Goal: Navigation & Orientation: Find specific page/section

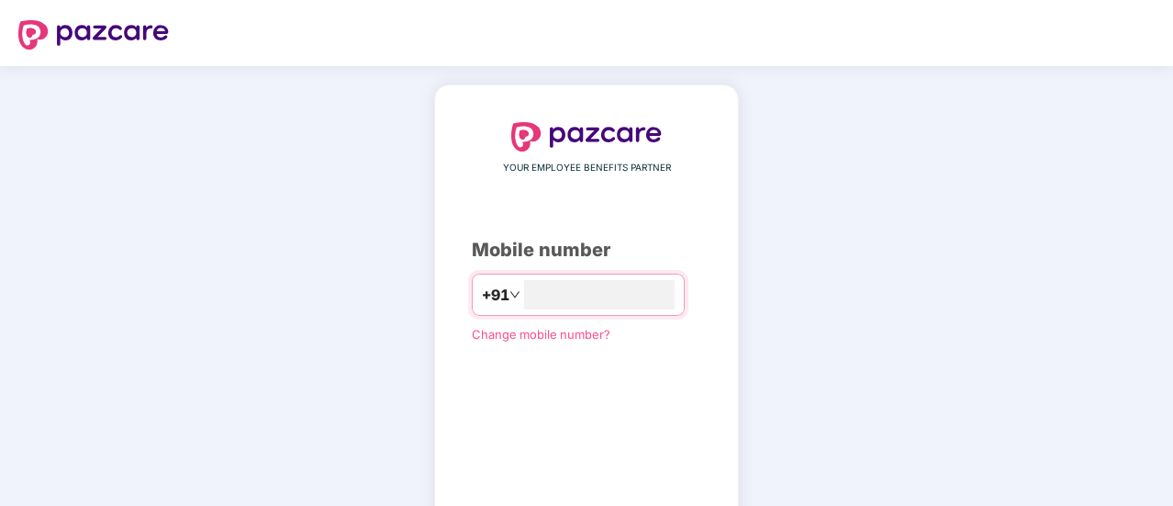
type input "**********"
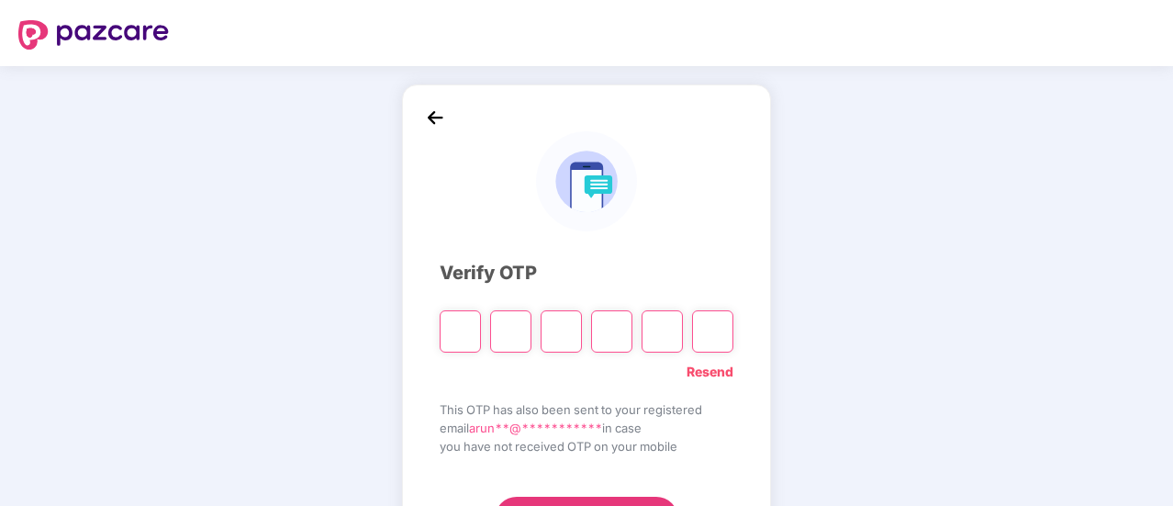
type input "*"
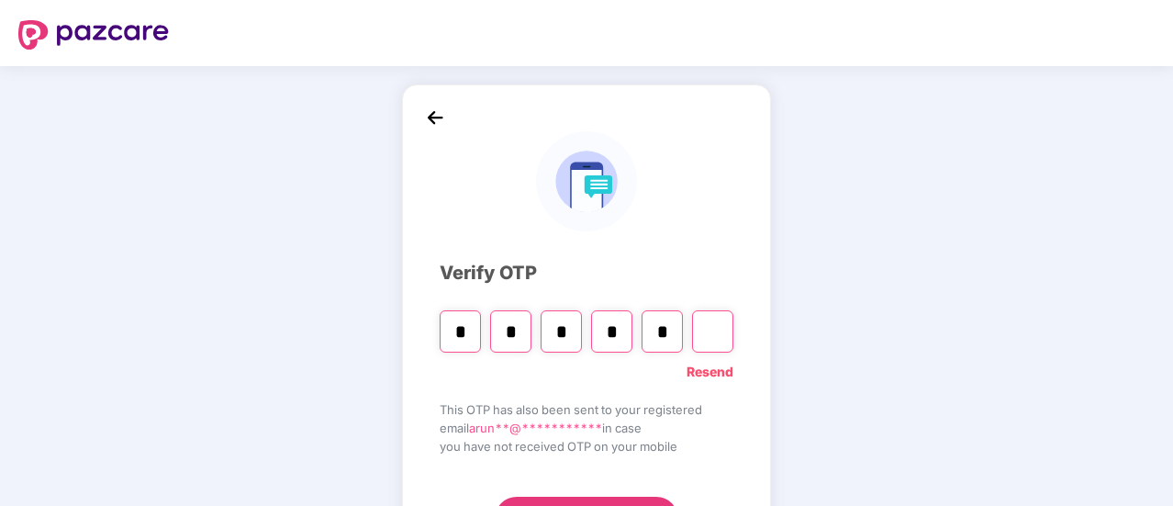
type input "*"
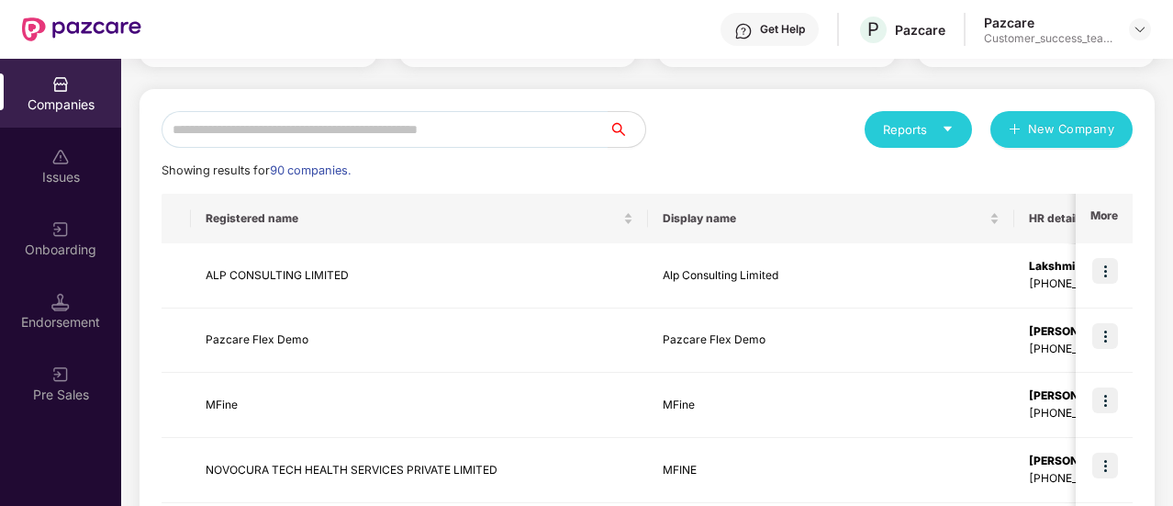
scroll to position [164, 0]
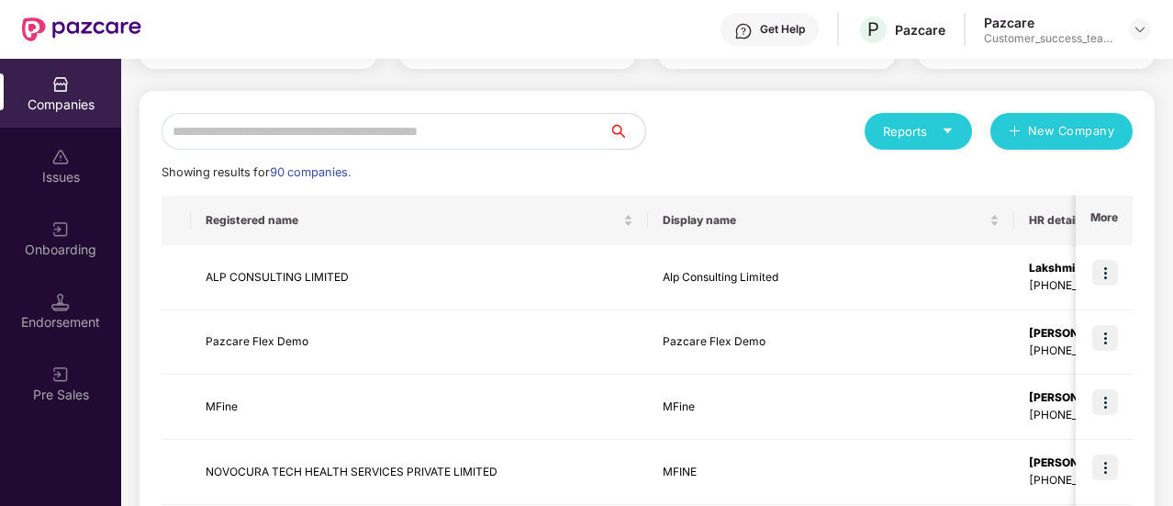
click at [253, 132] on input "text" at bounding box center [385, 131] width 447 height 37
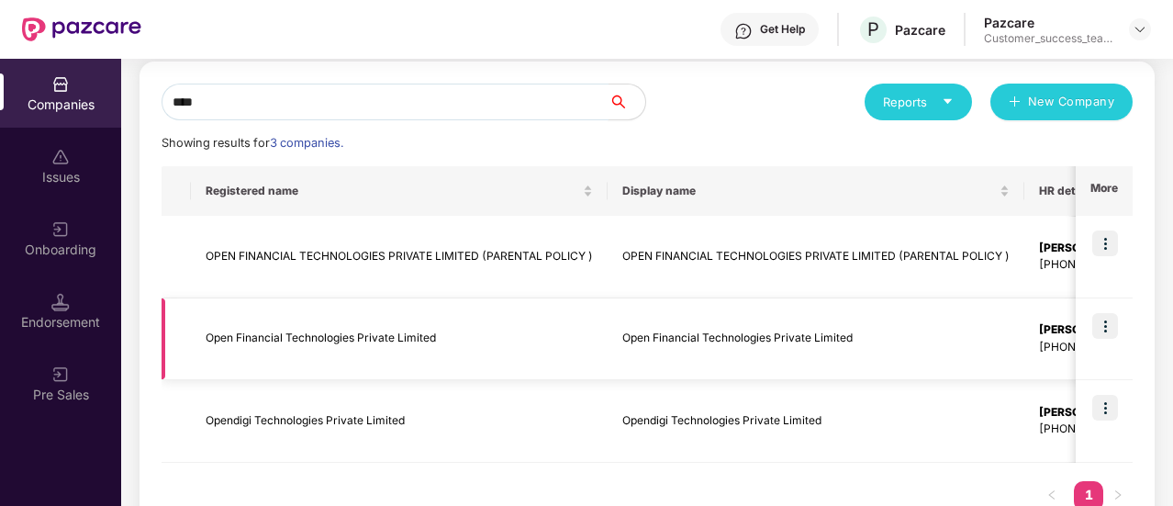
scroll to position [196, 0]
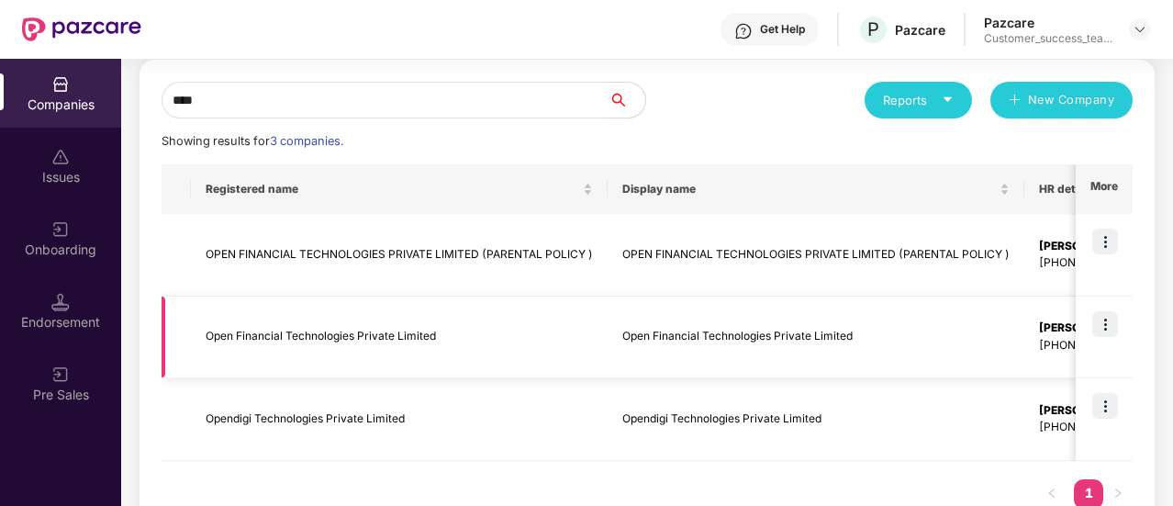
type input "****"
click at [1104, 331] on img at bounding box center [1105, 324] width 26 height 26
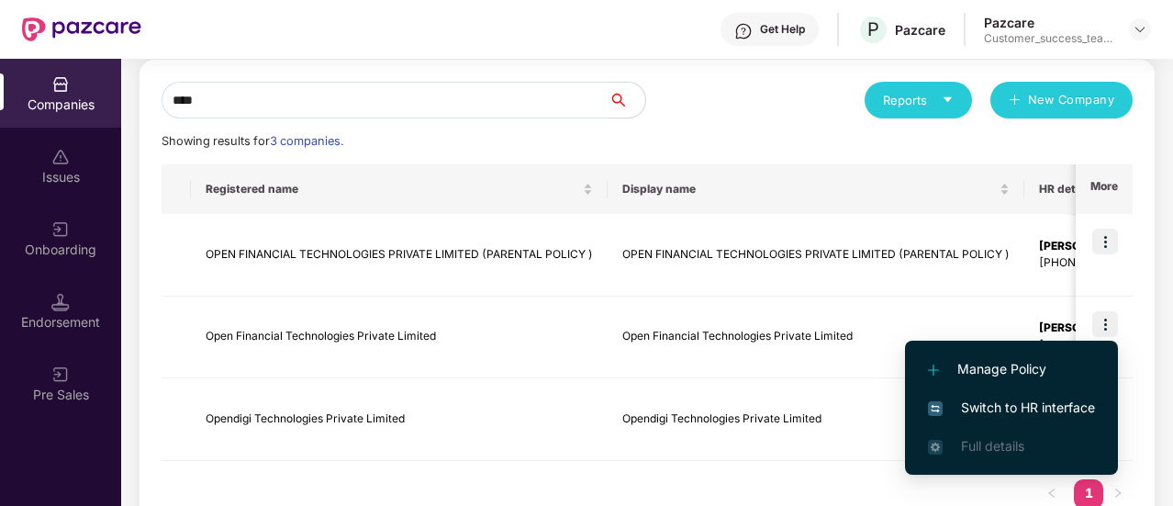
click at [1050, 399] on span "Switch to HR interface" at bounding box center [1011, 407] width 167 height 20
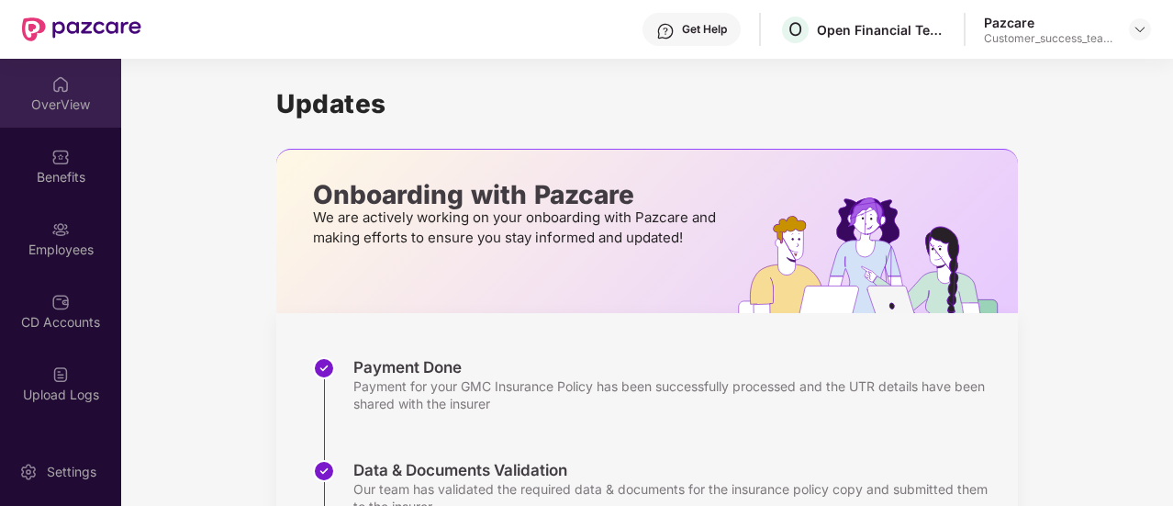
click at [66, 116] on div "OverView" at bounding box center [60, 93] width 121 height 69
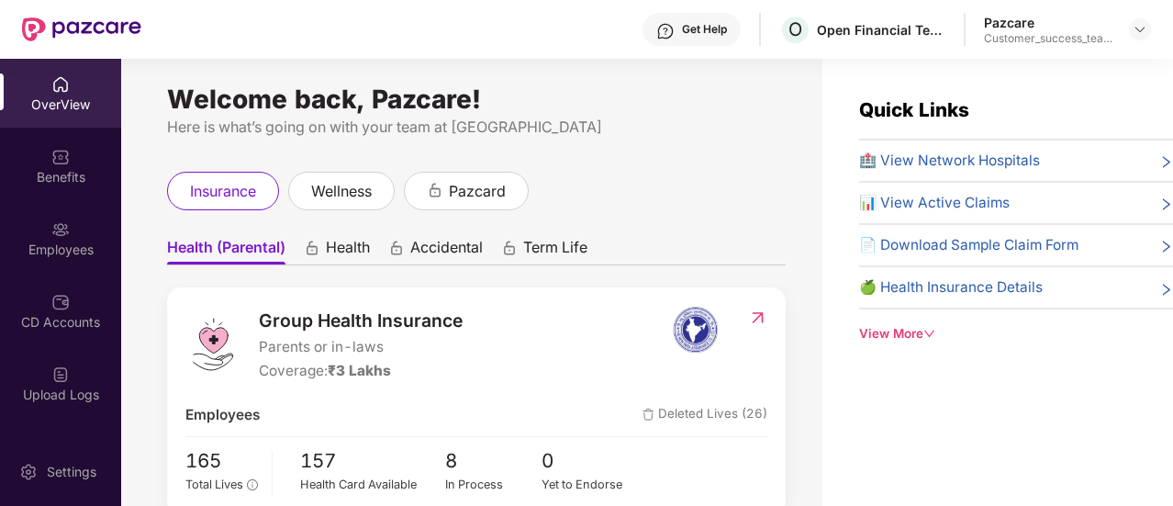
scroll to position [6, 0]
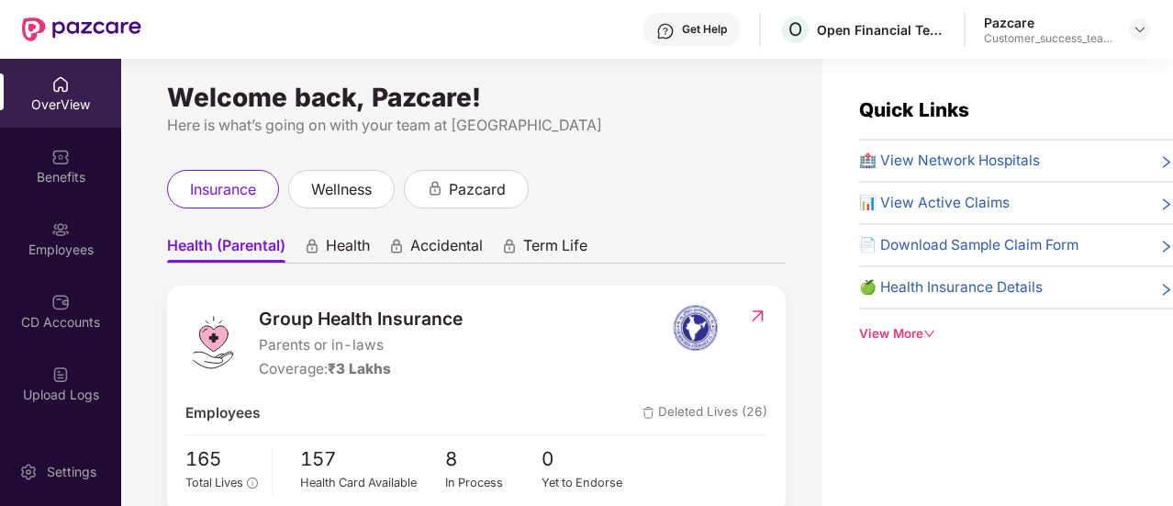
click at [366, 259] on span "Health" at bounding box center [348, 249] width 44 height 27
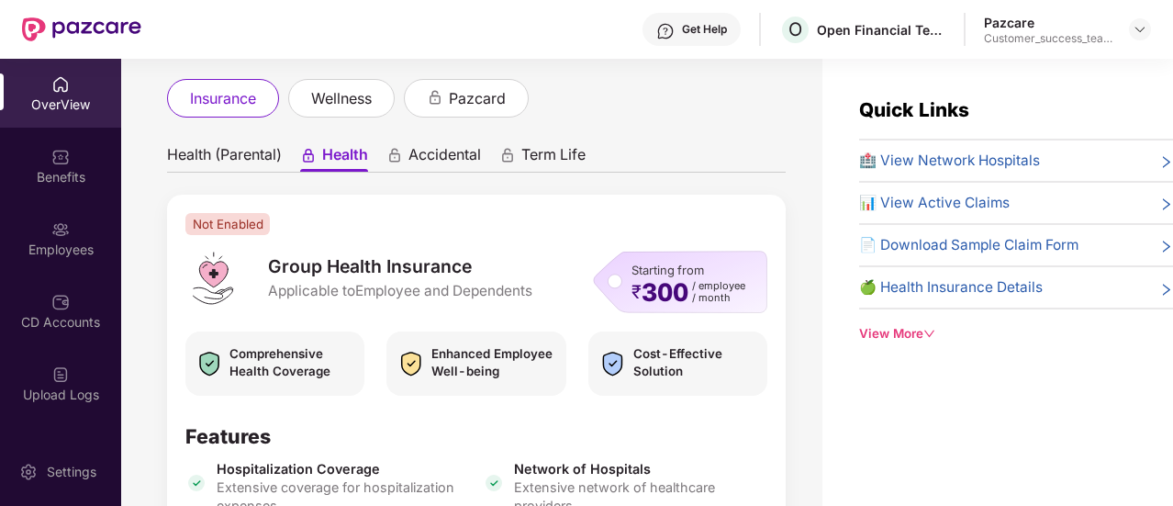
scroll to position [95, 0]
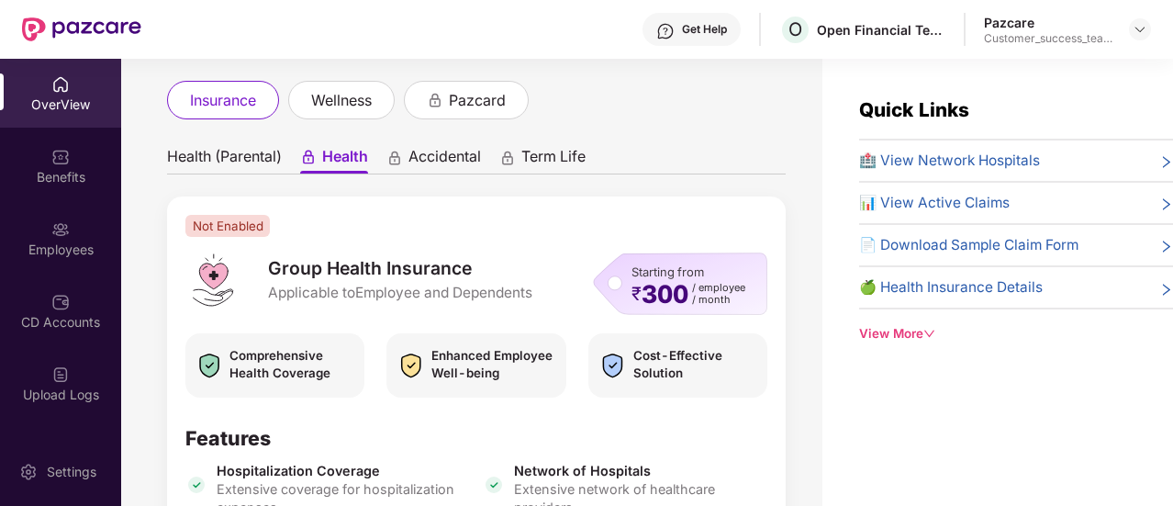
click at [264, 166] on span "Health (Parental)" at bounding box center [224, 160] width 115 height 27
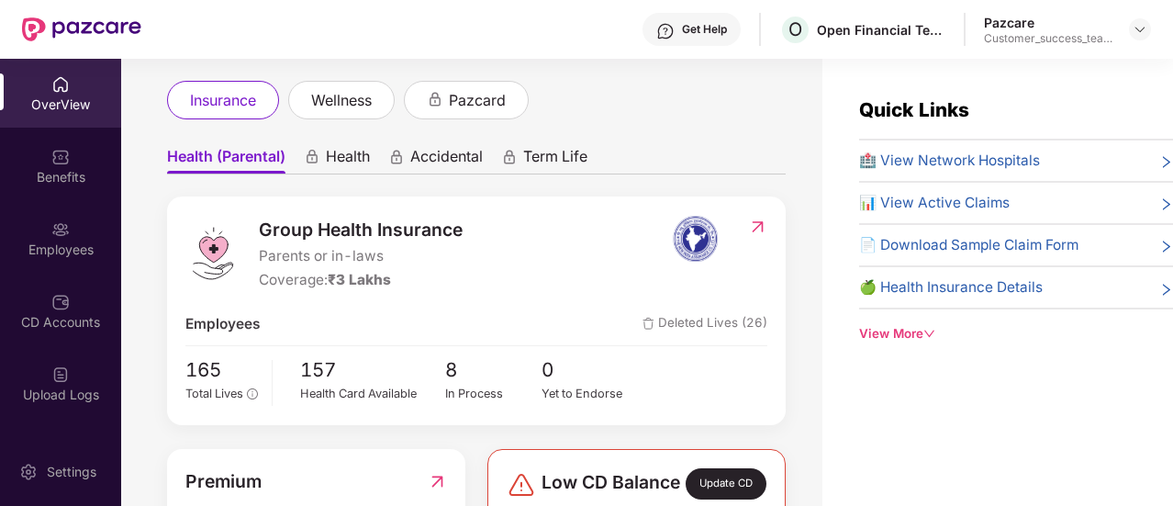
click at [397, 165] on div "Accidental" at bounding box center [435, 160] width 95 height 27
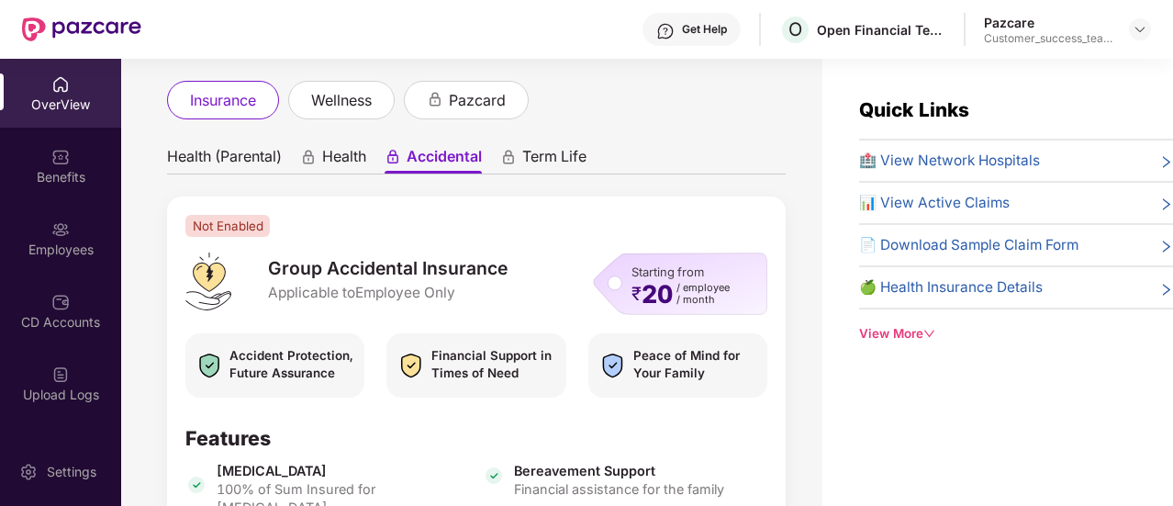
drag, startPoint x: 362, startPoint y: 162, endPoint x: 341, endPoint y: 163, distance: 21.1
click at [341, 163] on span "Health" at bounding box center [344, 160] width 44 height 27
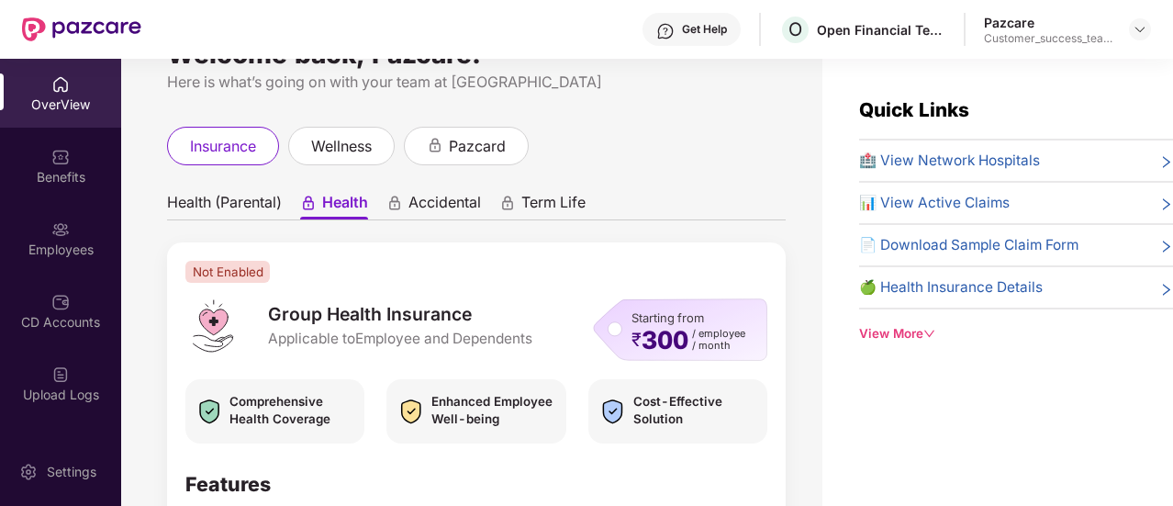
scroll to position [50, 0]
drag, startPoint x: 402, startPoint y: 214, endPoint x: 393, endPoint y: 207, distance: 11.2
click at [393, 207] on icon "animation" at bounding box center [394, 202] width 17 height 17
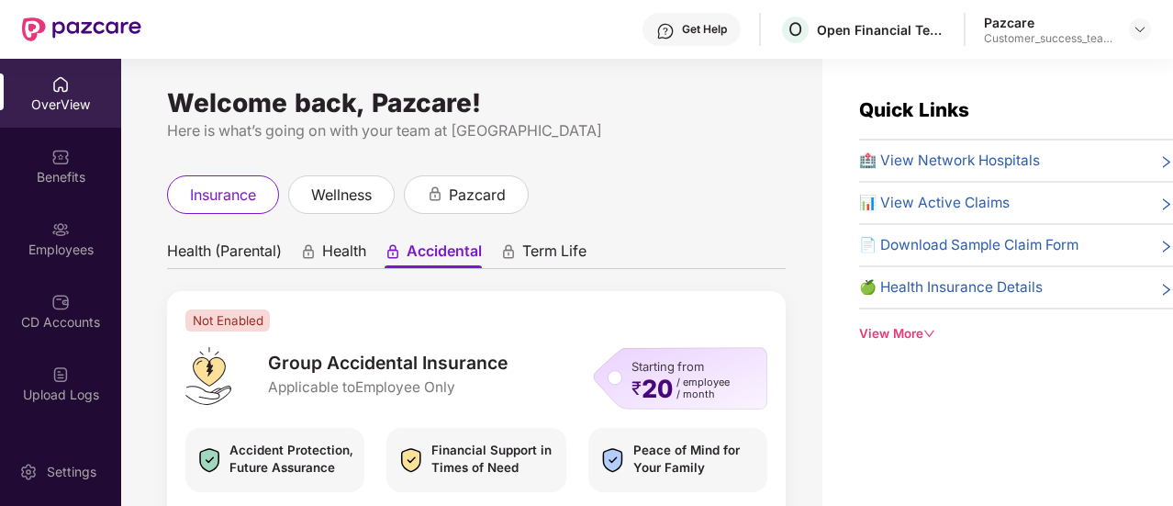
click at [239, 258] on span "Health (Parental)" at bounding box center [224, 254] width 115 height 27
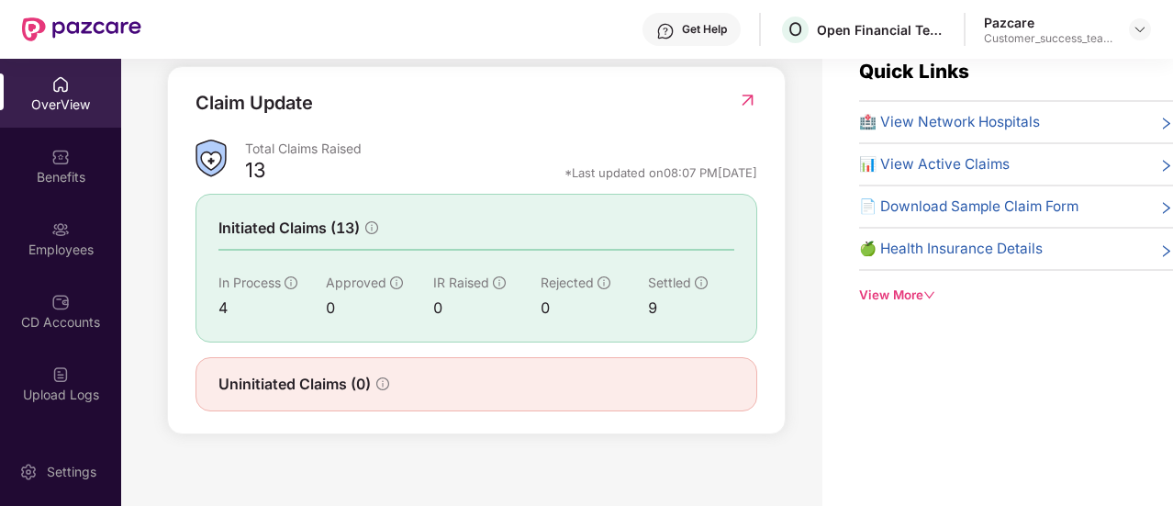
scroll to position [43, 0]
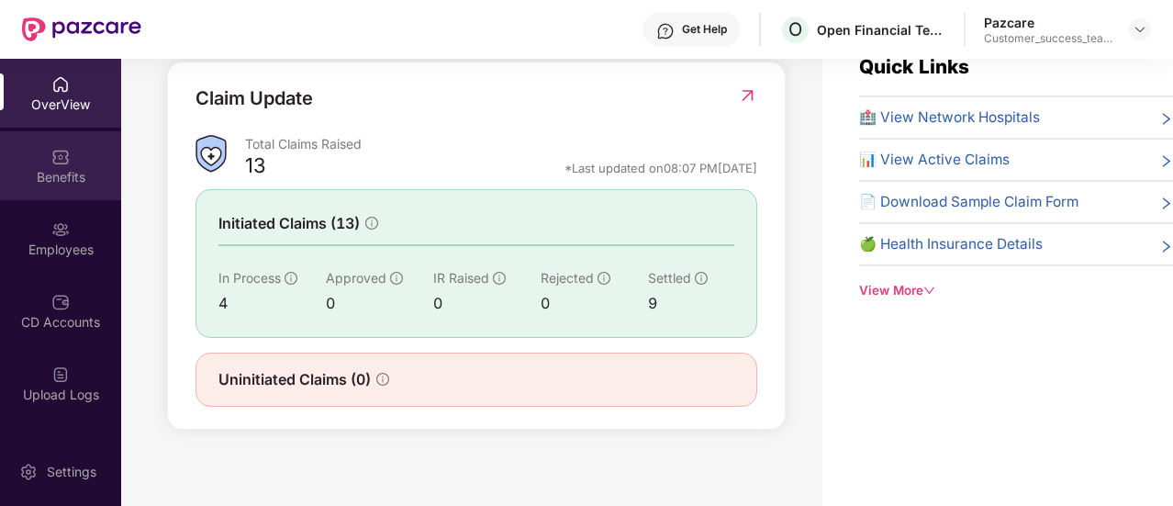
drag, startPoint x: 76, startPoint y: 161, endPoint x: 59, endPoint y: 163, distance: 17.7
click at [59, 163] on img at bounding box center [60, 157] width 18 height 18
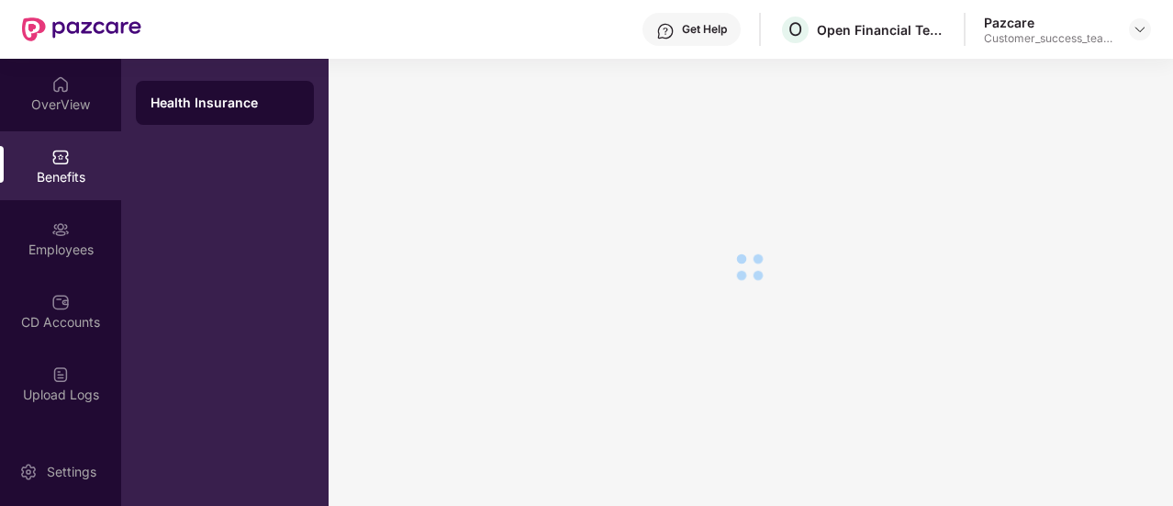
scroll to position [43, 0]
